Goal: Navigation & Orientation: Find specific page/section

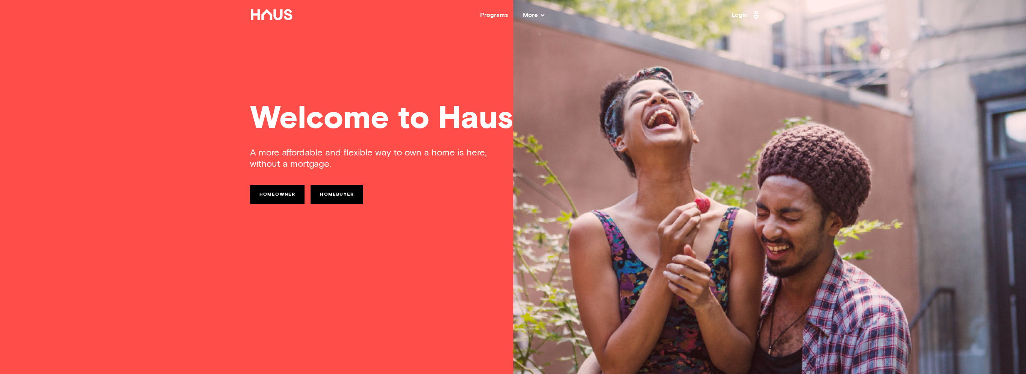
click at [737, 11] on link "Login" at bounding box center [746, 15] width 29 height 12
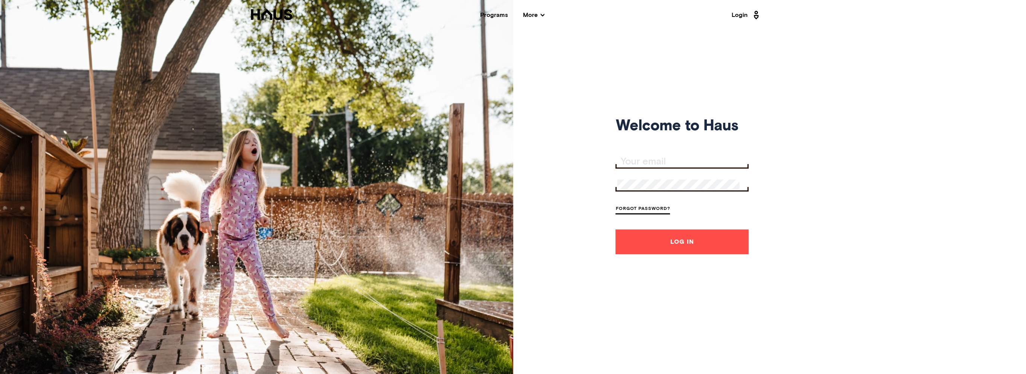
type input "mstewart2004@msn.com"
click at [658, 249] on button "Log In" at bounding box center [681, 242] width 133 height 25
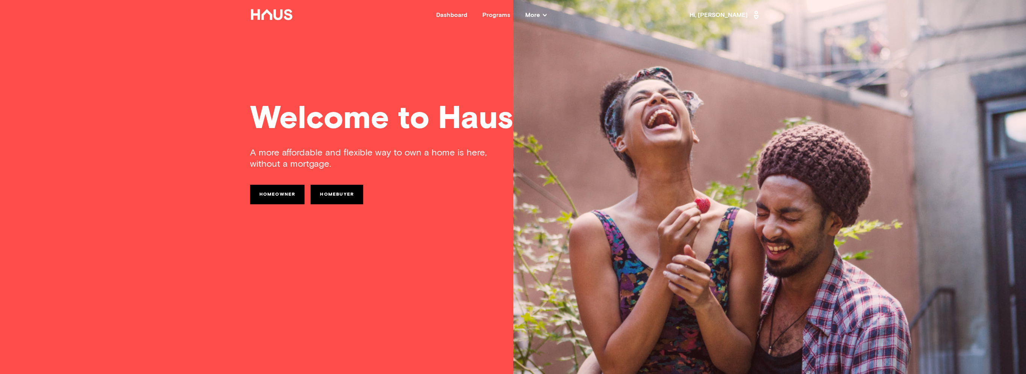
click at [465, 11] on nav "Back Dashboard Programs More Resources Testimonials FAQ About Us Hi, [PERSON_NA…" at bounding box center [513, 15] width 602 height 30
click at [464, 14] on div "Dashboard" at bounding box center [451, 15] width 31 height 6
